Goal: Task Accomplishment & Management: Use online tool/utility

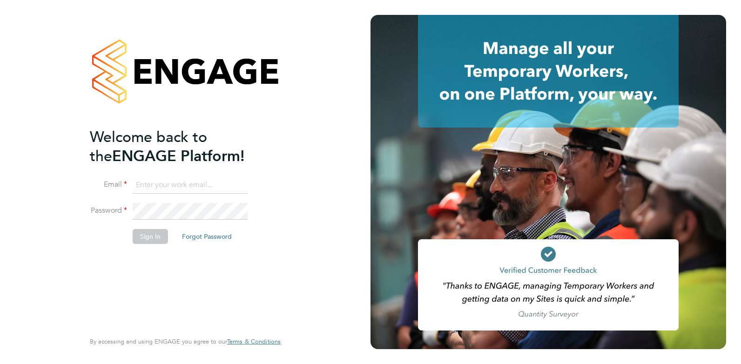
click at [165, 190] on input at bounding box center [190, 185] width 115 height 17
type input "[PERSON_NAME][EMAIL_ADDRESS][PERSON_NAME][DOMAIN_NAME]"
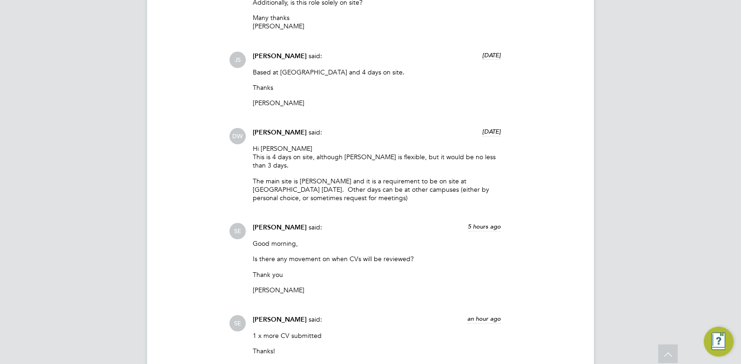
scroll to position [2365, 0]
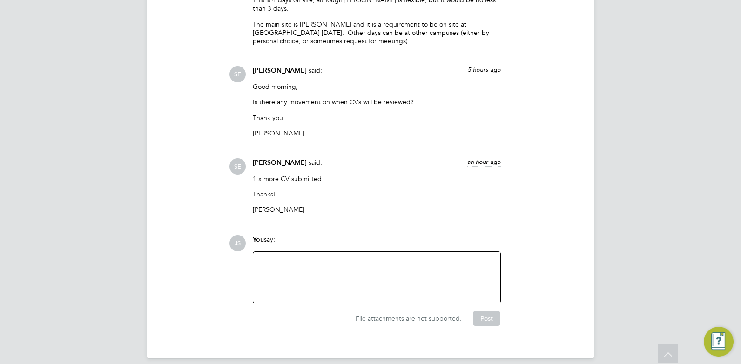
click at [316, 175] on div "1 x more CV submitted Thanks! Sophia" at bounding box center [377, 198] width 248 height 47
click at [304, 190] on div "1 x more CV submitted Thanks! Sophia" at bounding box center [377, 198] width 248 height 47
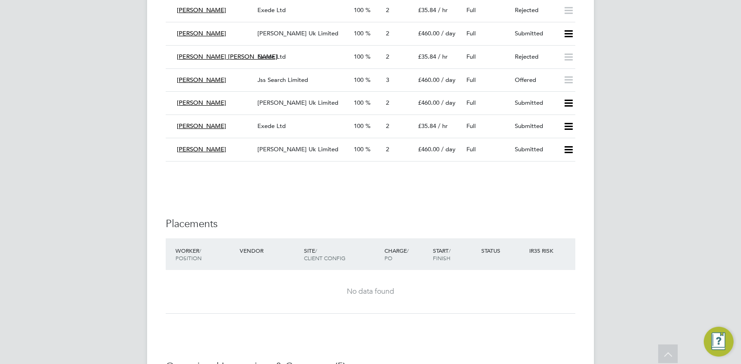
scroll to position [1714, 0]
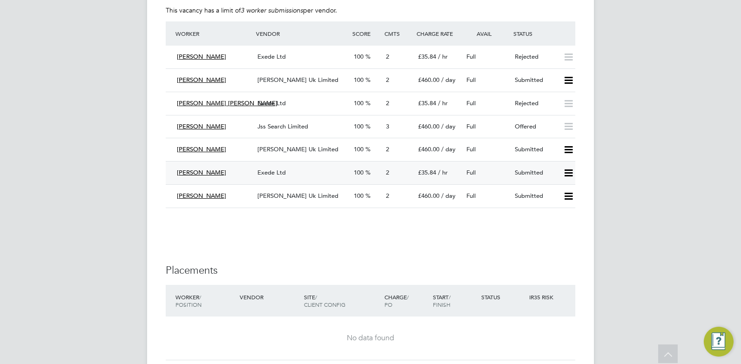
click at [193, 174] on span "Maria Lowe" at bounding box center [201, 172] width 49 height 8
click at [309, 173] on div "Exede Ltd" at bounding box center [302, 172] width 96 height 15
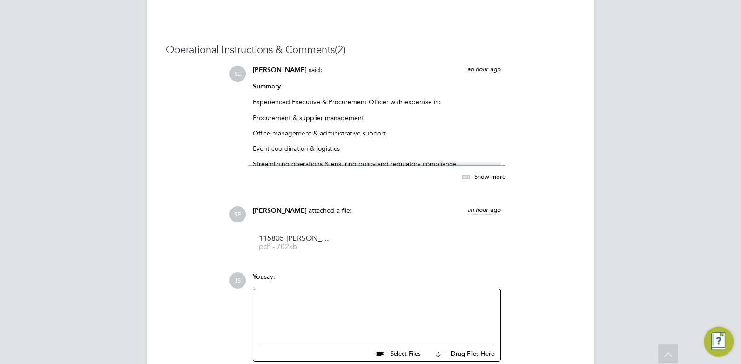
scroll to position [838, 0]
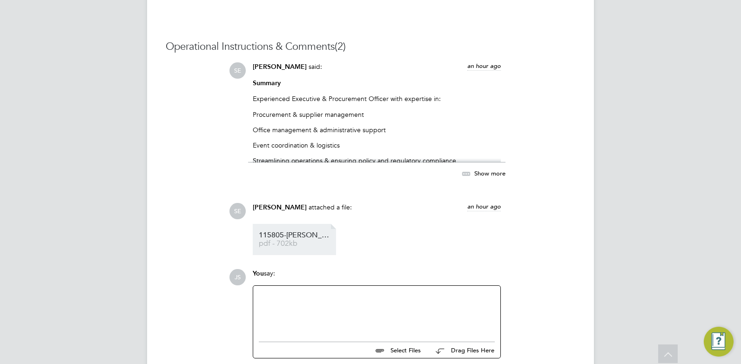
click at [302, 242] on span "pdf - 702kb" at bounding box center [296, 243] width 74 height 7
